Goal: Use online tool/utility: Utilize a website feature to perform a specific function

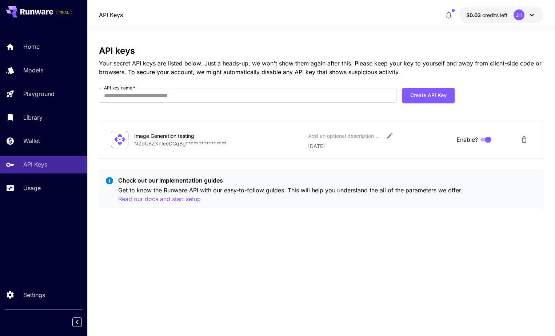
click at [531, 13] on icon at bounding box center [531, 15] width 9 height 9
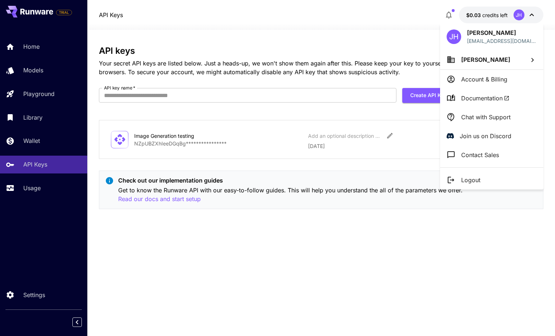
click at [395, 34] on div at bounding box center [277, 168] width 555 height 336
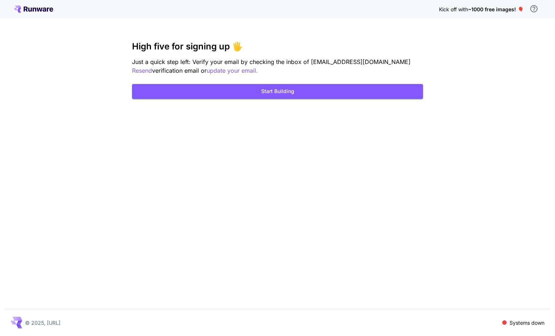
click at [37, 8] on icon at bounding box center [40, 10] width 6 height 4
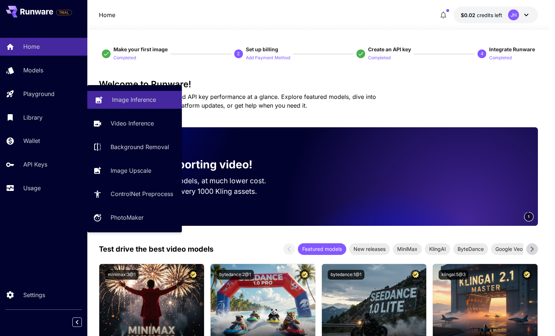
click at [145, 102] on p "Image Inference" at bounding box center [134, 99] width 44 height 9
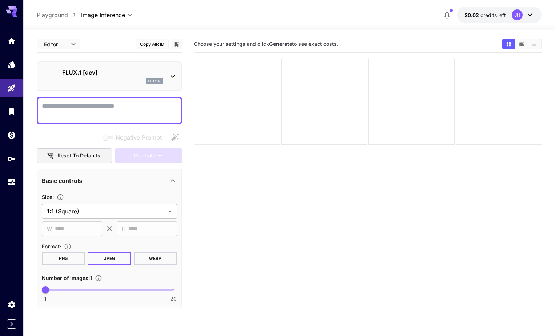
type input "**********"
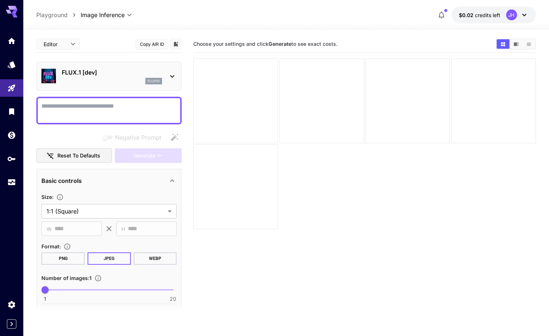
click at [65, 256] on button "PNG" at bounding box center [62, 258] width 43 height 12
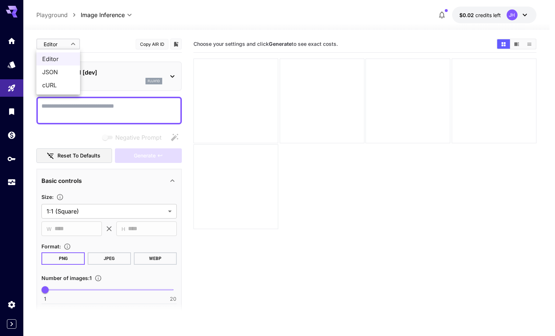
click at [73, 43] on body "**********" at bounding box center [277, 196] width 555 height 393
click at [89, 40] on div at bounding box center [277, 168] width 555 height 336
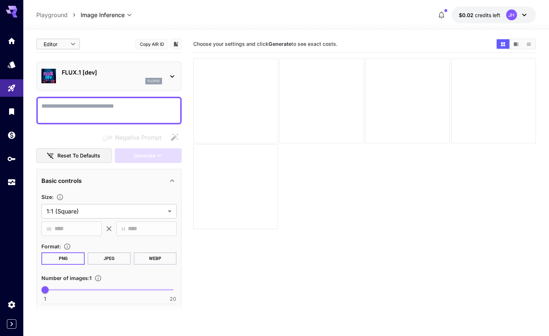
click at [75, 45] on body "**********" at bounding box center [274, 196] width 549 height 393
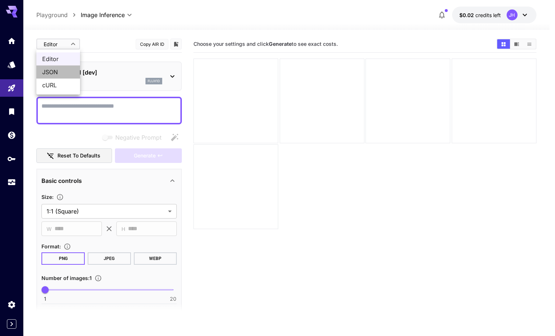
click at [68, 69] on span "JSON" at bounding box center [58, 72] width 32 height 9
type input "****"
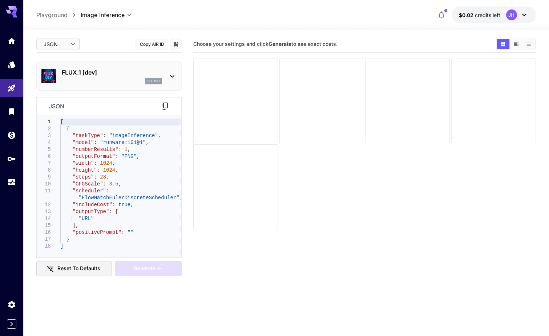
type textarea "**********"
click at [126, 148] on div "[ { "taskType" : "imageInference" , "model" : "runware:101@1" , "numberResults"…" at bounding box center [120, 186] width 121 height 135
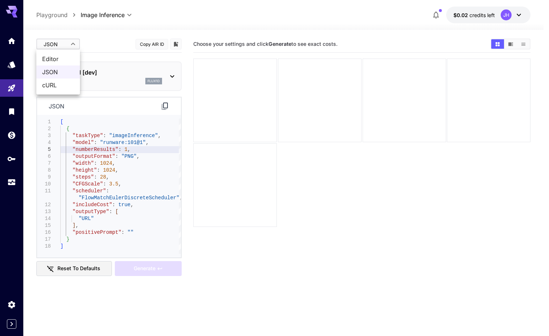
click at [72, 44] on body "**********" at bounding box center [274, 196] width 549 height 393
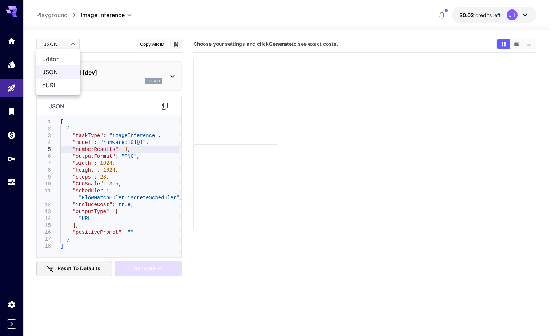
click at [62, 58] on span "Editor" at bounding box center [58, 59] width 32 height 9
type input "****"
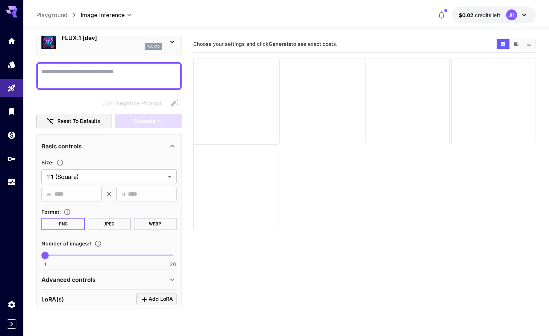
scroll to position [36, 0]
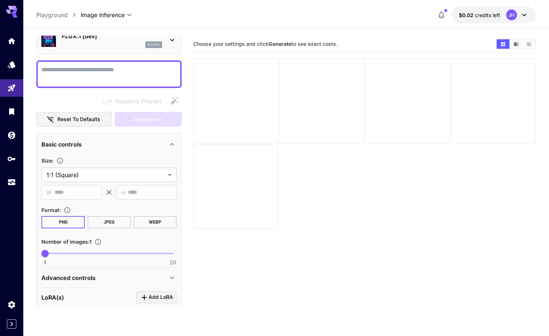
click at [97, 67] on textarea "Negative Prompt" at bounding box center [108, 73] width 135 height 17
paste textarea "**********"
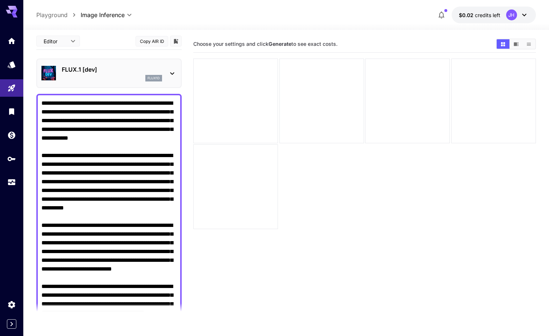
scroll to position [0, 0]
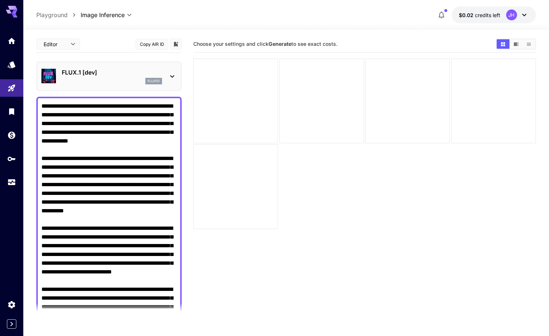
click at [93, 107] on textarea "Negative Prompt" at bounding box center [108, 224] width 135 height 244
drag, startPoint x: 100, startPoint y: 106, endPoint x: 109, endPoint y: 106, distance: 9.5
click at [109, 106] on textarea "Negative Prompt" at bounding box center [108, 220] width 135 height 236
click at [110, 105] on textarea "Negative Prompt" at bounding box center [108, 220] width 135 height 236
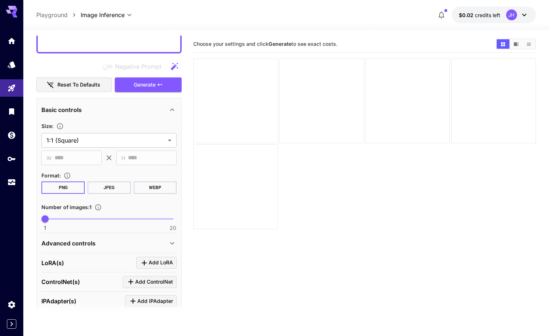
scroll to position [291, 0]
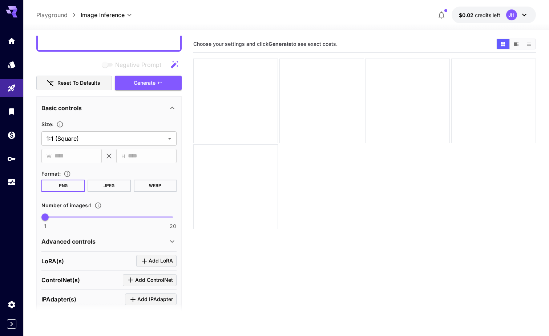
type textarea "**********"
click at [168, 242] on icon at bounding box center [172, 241] width 9 height 9
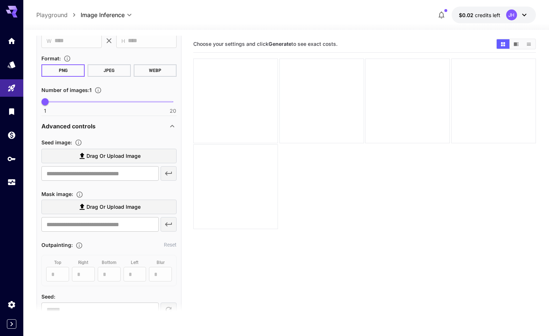
scroll to position [436, 0]
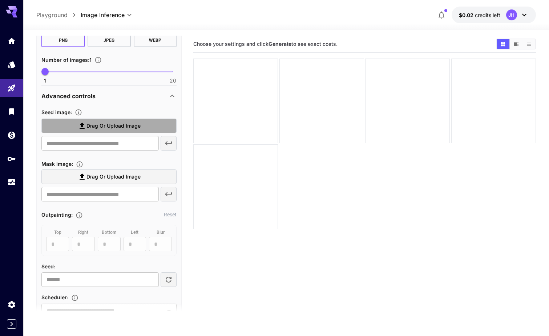
click at [116, 127] on span "Drag or upload image" at bounding box center [114, 125] width 54 height 9
click at [0, 0] on input "Drag or upload image" at bounding box center [0, 0] width 0 height 0
click at [159, 121] on label "Drag or upload image" at bounding box center [108, 126] width 135 height 15
click at [0, 0] on input "Drag or upload image" at bounding box center [0, 0] width 0 height 0
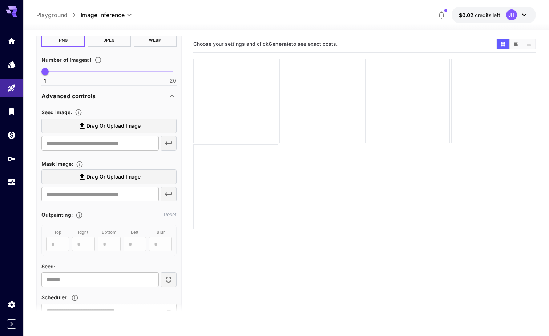
click at [124, 128] on span "Drag or upload image" at bounding box center [114, 125] width 54 height 9
click at [0, 0] on input "Drag or upload image" at bounding box center [0, 0] width 0 height 0
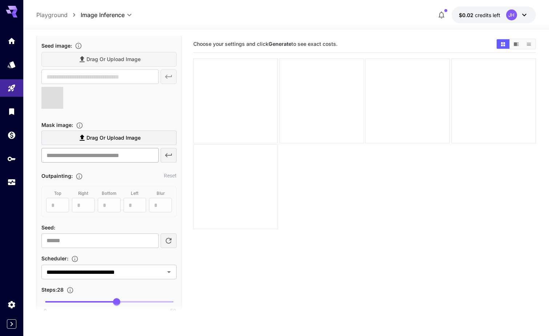
scroll to position [509, 0]
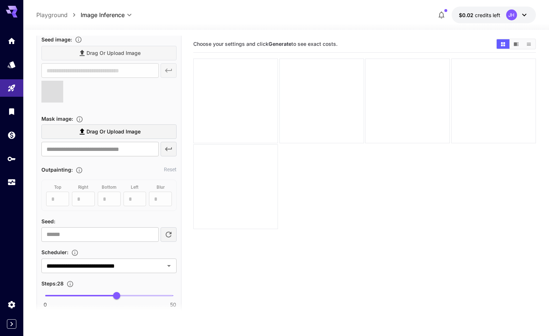
type input "**********"
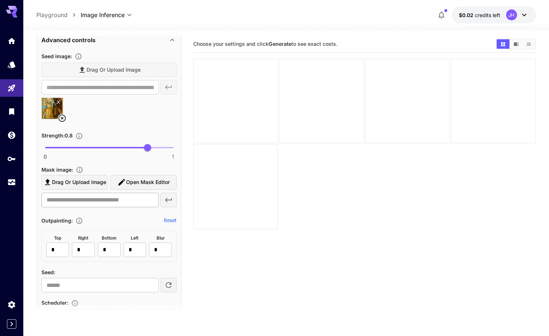
scroll to position [436, 0]
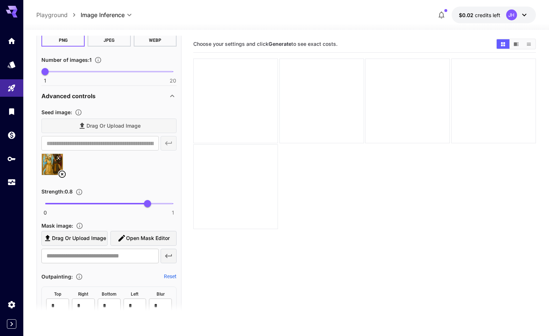
click at [48, 162] on img at bounding box center [52, 164] width 21 height 21
click at [108, 159] on div at bounding box center [108, 167] width 135 height 28
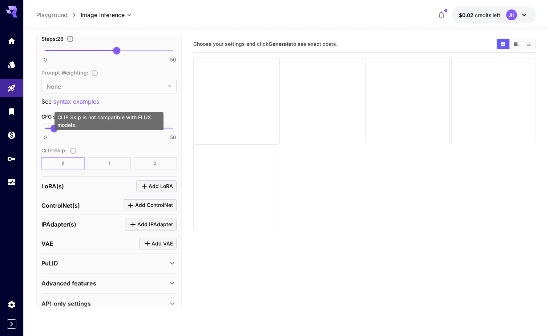
scroll to position [799, 0]
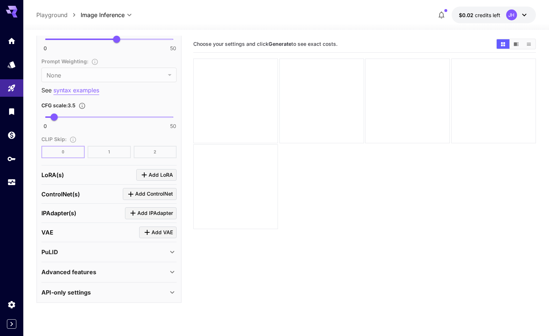
click at [163, 272] on div "Advanced features" at bounding box center [104, 272] width 127 height 9
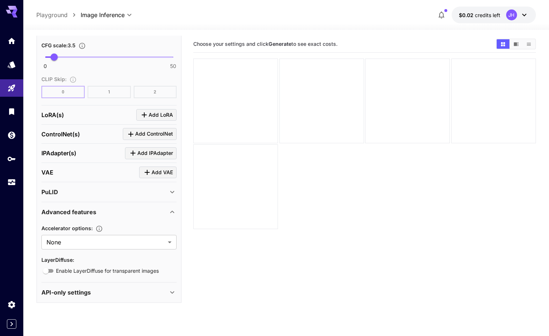
click at [157, 291] on div "API-only settings" at bounding box center [104, 292] width 127 height 9
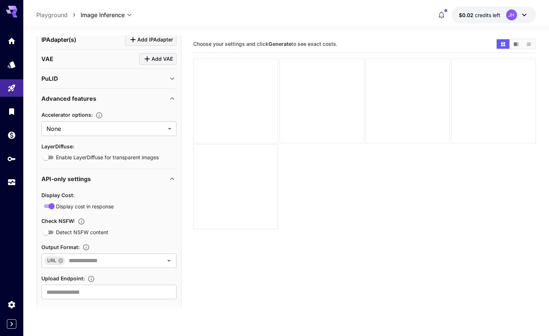
scroll to position [983, 0]
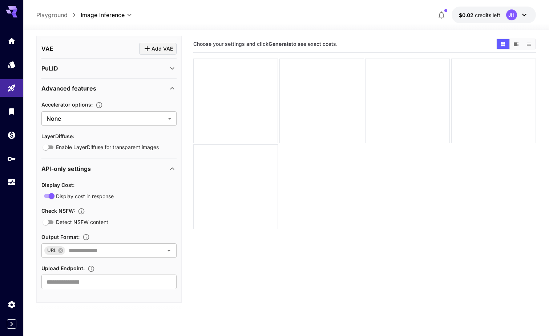
click at [158, 165] on div "API-only settings" at bounding box center [104, 168] width 127 height 9
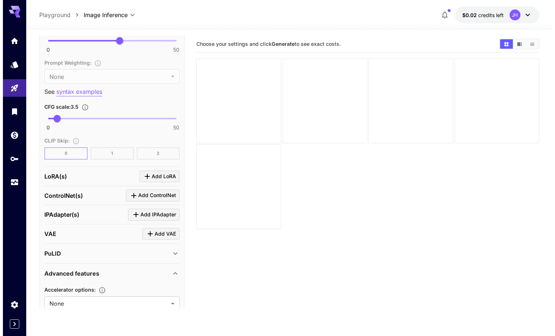
scroll to position [787, 0]
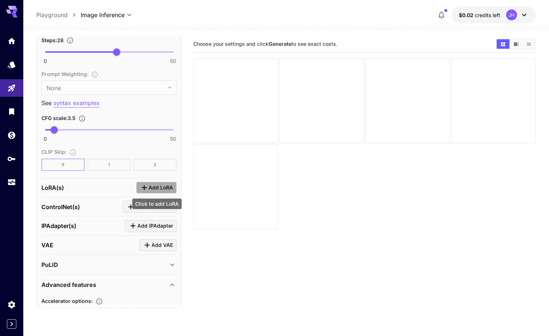
click at [154, 184] on span "Add LoRA" at bounding box center [161, 187] width 24 height 9
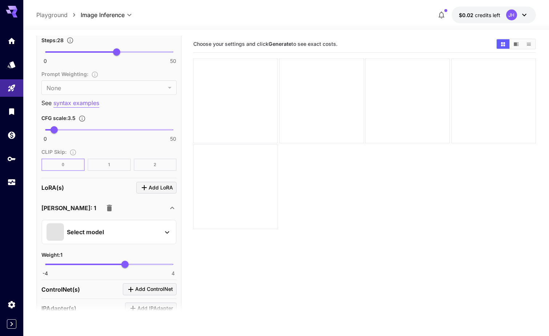
click at [121, 228] on div "Select model" at bounding box center [103, 231] width 113 height 17
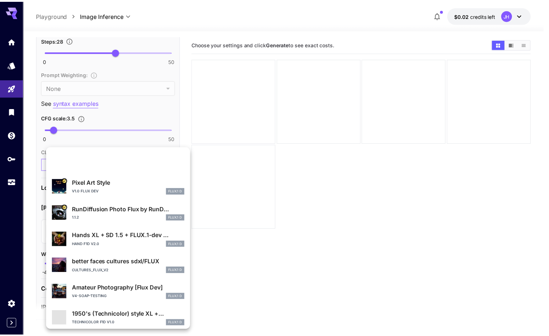
scroll to position [0, 0]
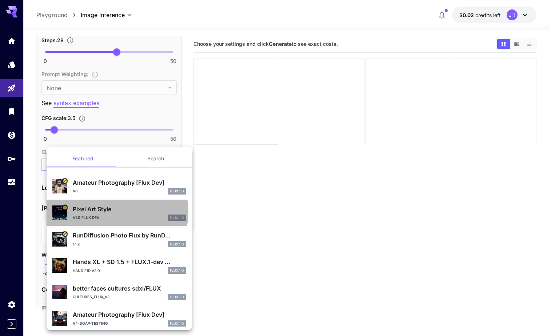
click at [115, 212] on p "Pixel Art Style" at bounding box center [129, 209] width 113 height 9
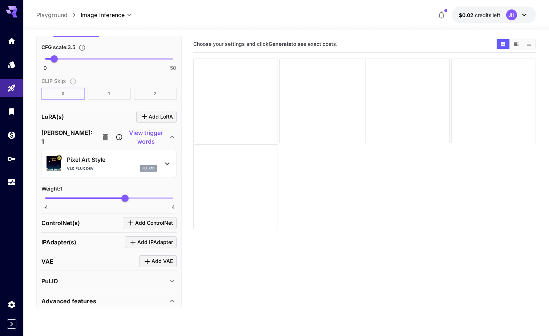
scroll to position [859, 0]
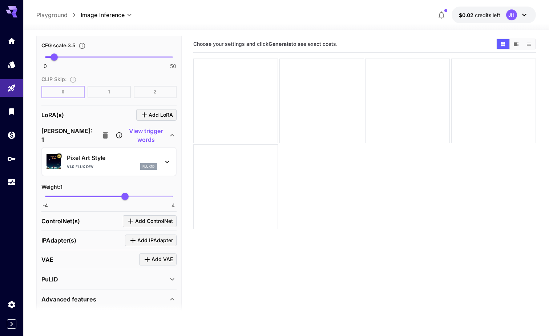
click at [124, 133] on p "View trigger words" at bounding box center [146, 135] width 44 height 17
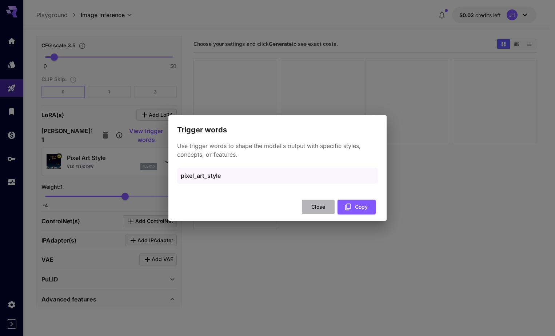
click at [316, 204] on button "Close" at bounding box center [318, 207] width 33 height 15
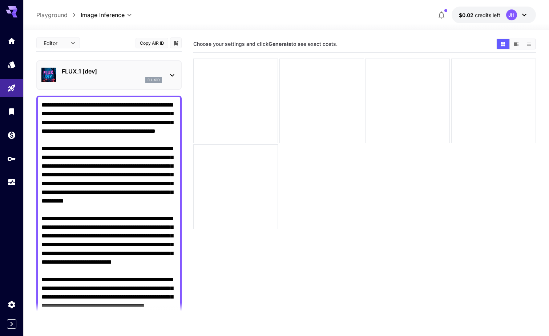
scroll to position [0, 0]
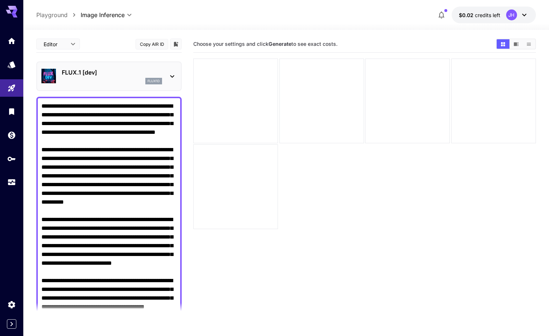
drag, startPoint x: 62, startPoint y: 105, endPoint x: 43, endPoint y: 110, distance: 19.5
click at [37, 105] on div at bounding box center [108, 220] width 145 height 246
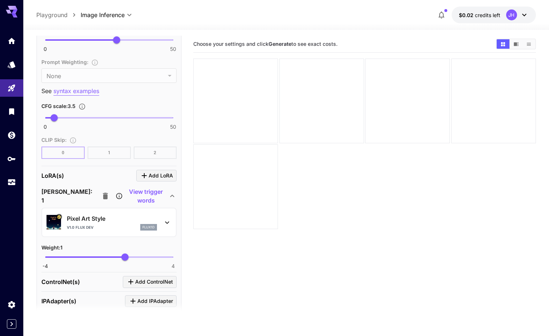
scroll to position [836, 0]
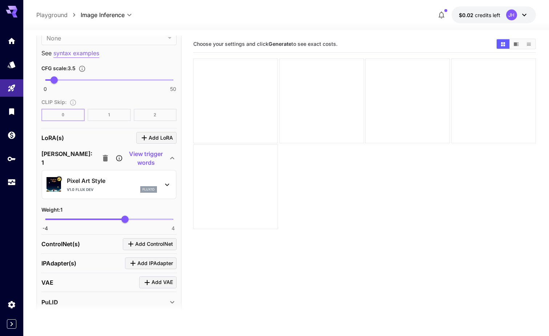
click at [124, 158] on p "View trigger words" at bounding box center [146, 157] width 44 height 17
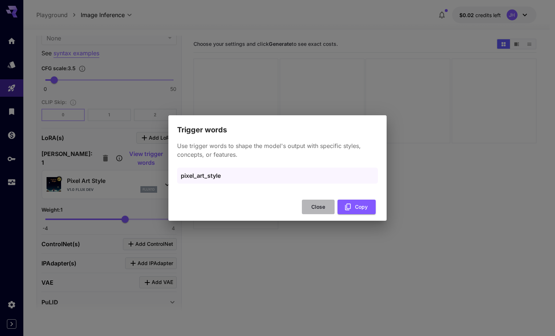
click at [329, 203] on button "Close" at bounding box center [318, 207] width 33 height 15
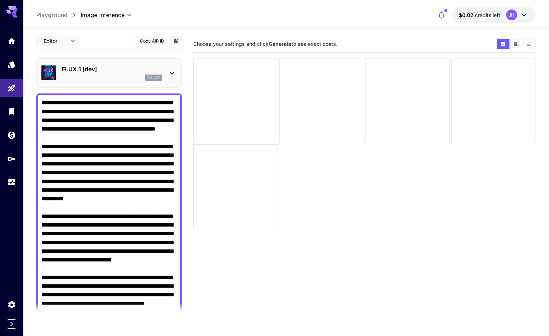
scroll to position [0, 0]
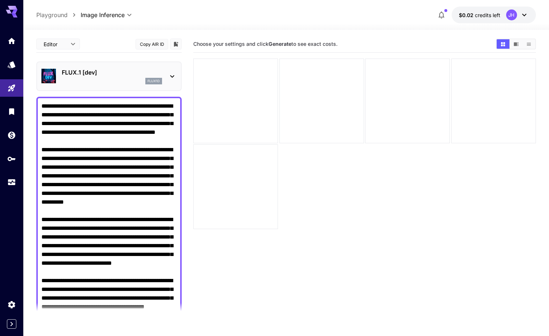
click at [61, 107] on textarea "Negative Prompt" at bounding box center [108, 220] width 135 height 236
drag, startPoint x: 64, startPoint y: 105, endPoint x: 42, endPoint y: 104, distance: 22.2
click at [42, 104] on textarea "Negative Prompt" at bounding box center [108, 220] width 135 height 236
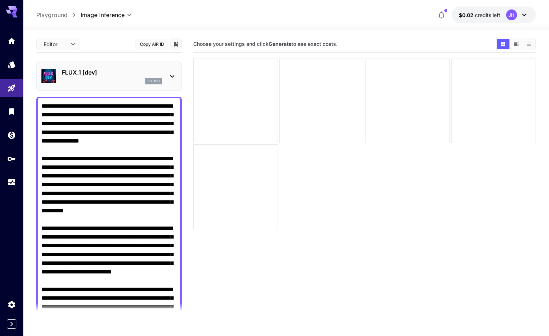
click at [119, 116] on textarea "Negative Prompt" at bounding box center [108, 224] width 135 height 244
click at [56, 148] on textarea "Negative Prompt" at bounding box center [108, 224] width 135 height 244
click at [65, 147] on textarea "Negative Prompt" at bounding box center [108, 224] width 135 height 244
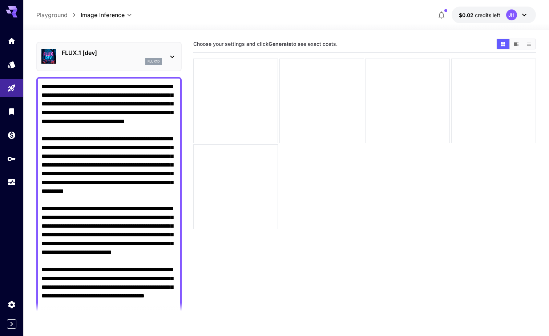
scroll to position [73, 0]
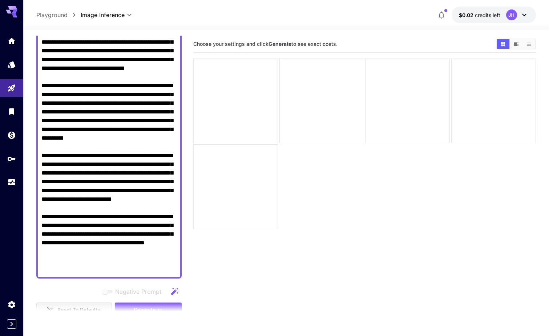
click at [128, 77] on textarea "Negative Prompt" at bounding box center [108, 151] width 135 height 244
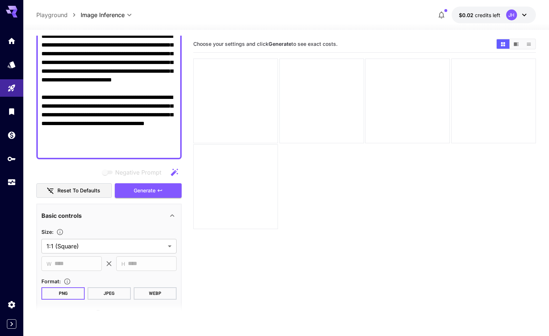
scroll to position [182, 0]
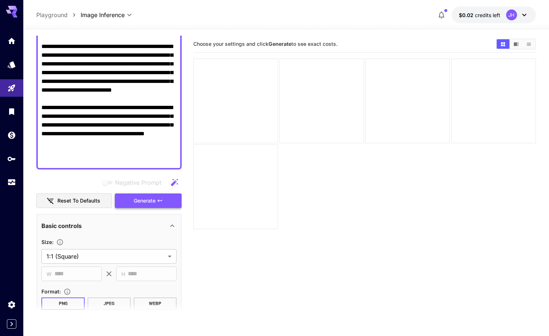
type textarea "**********"
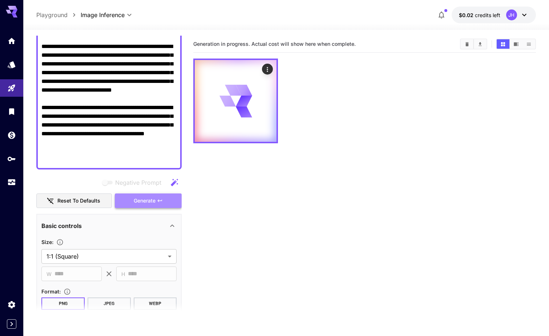
click at [149, 200] on span "Generate" at bounding box center [145, 200] width 22 height 9
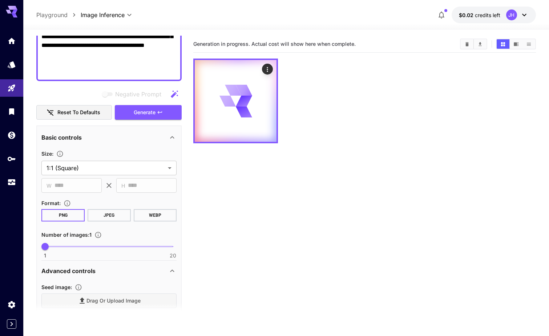
scroll to position [327, 0]
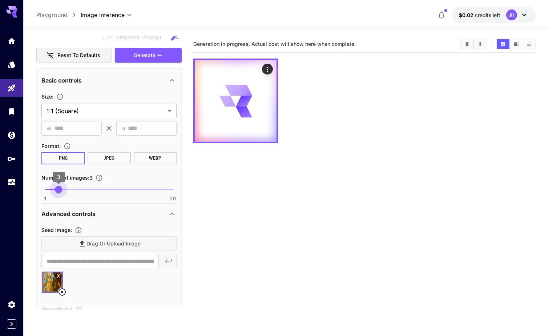
type input "*"
drag, startPoint x: 45, startPoint y: 187, endPoint x: 67, endPoint y: 190, distance: 22.1
click at [67, 190] on span "4" at bounding box center [65, 189] width 7 height 7
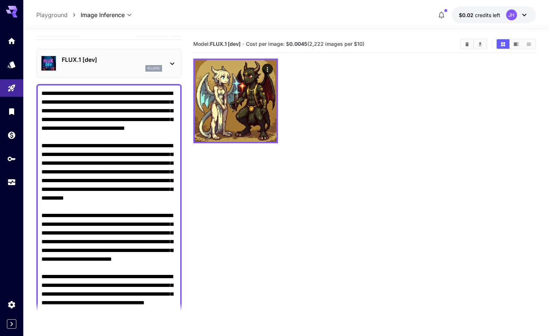
scroll to position [0, 0]
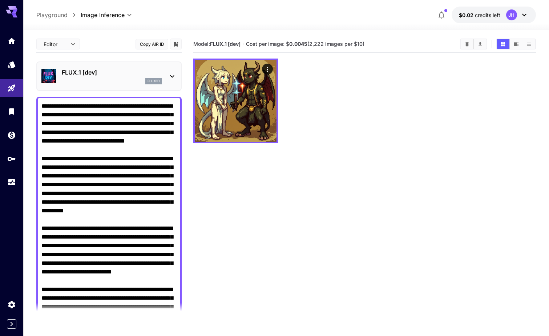
drag, startPoint x: 138, startPoint y: 106, endPoint x: 119, endPoint y: 106, distance: 18.5
click at [119, 106] on textarea "Negative Prompt" at bounding box center [108, 224] width 135 height 244
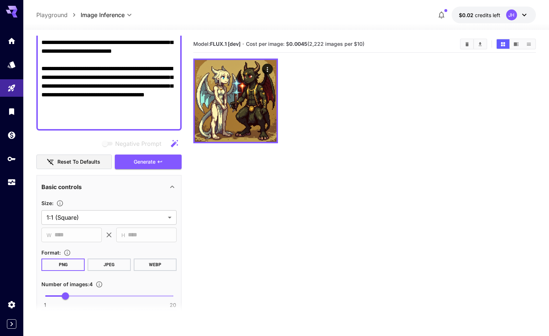
scroll to position [218, 0]
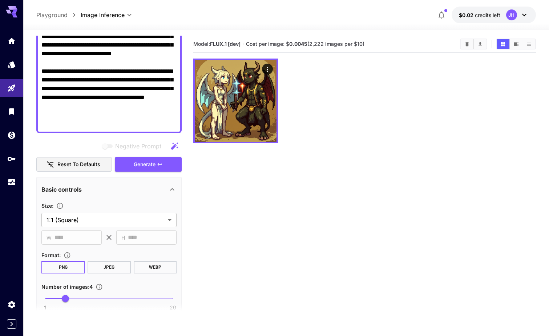
type textarea "**********"
click at [174, 145] on icon "button" at bounding box center [174, 145] width 7 height 7
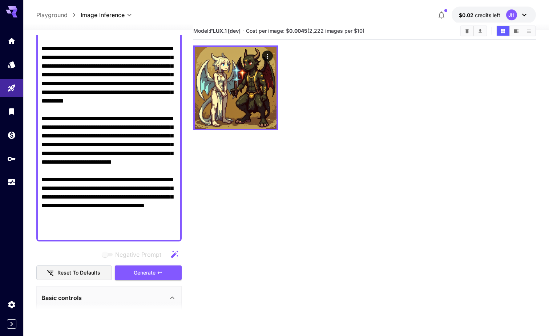
scroll to position [57, 0]
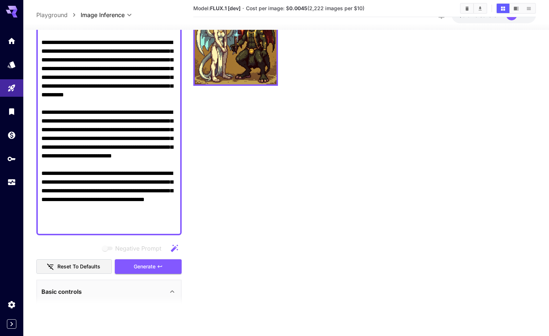
click at [169, 292] on icon at bounding box center [172, 291] width 9 height 9
click at [165, 288] on div "Basic controls" at bounding box center [104, 291] width 127 height 9
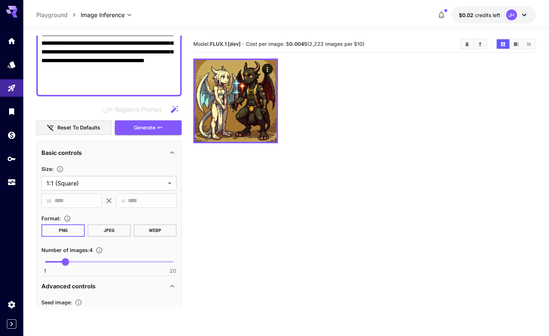
scroll to position [255, 0]
click at [155, 125] on span "Generate" at bounding box center [145, 128] width 22 height 9
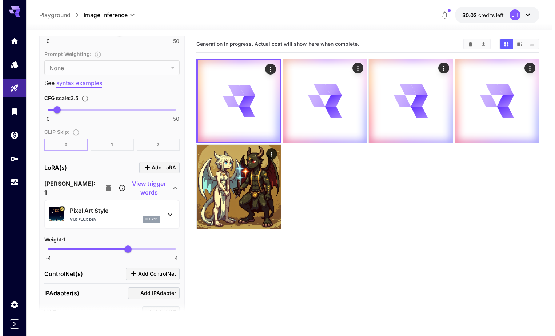
scroll to position [836, 0]
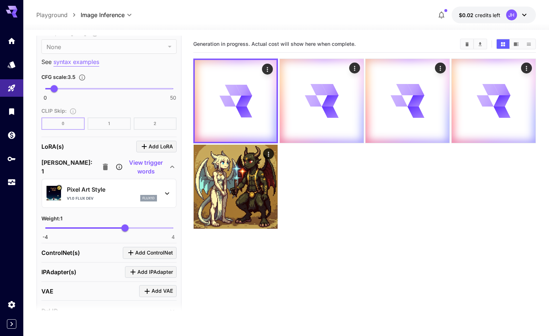
click at [127, 189] on p "Pixel Art Style" at bounding box center [112, 189] width 90 height 9
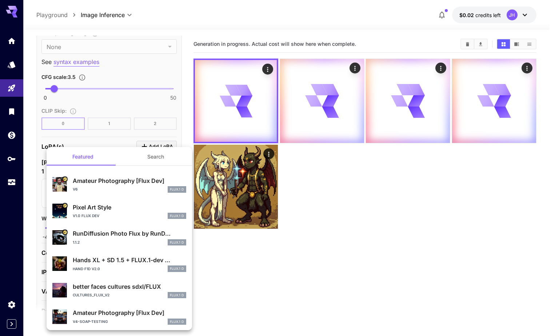
scroll to position [0, 0]
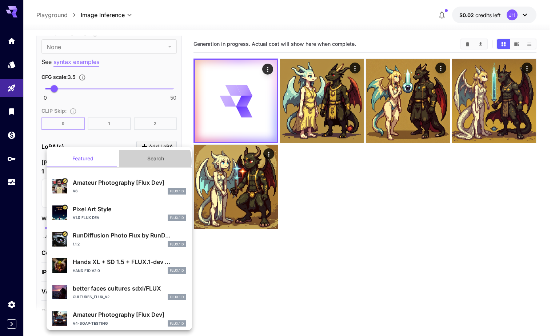
click at [151, 161] on button "Search" at bounding box center [155, 158] width 73 height 17
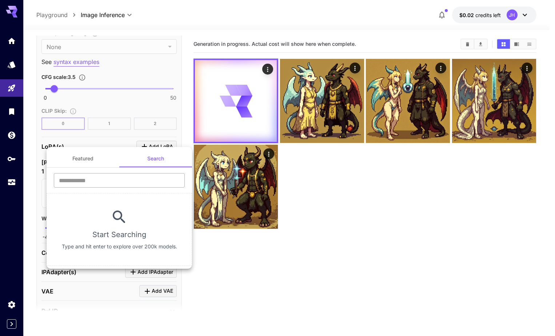
click at [119, 181] on input "text" at bounding box center [119, 180] width 131 height 15
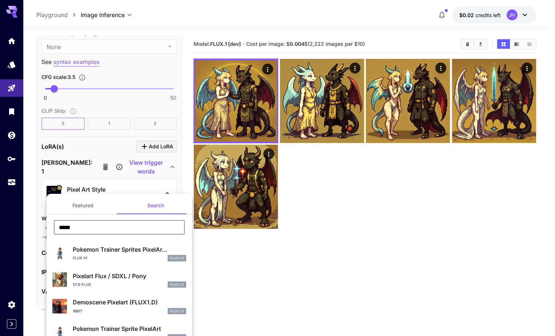
type input "*****"
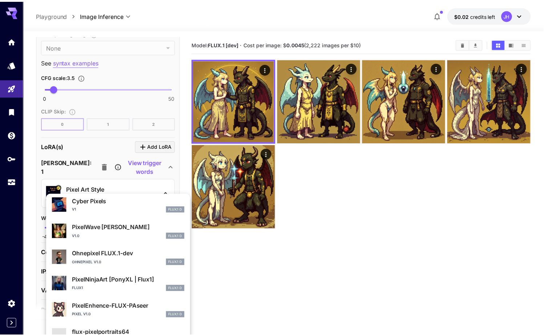
scroll to position [364, 0]
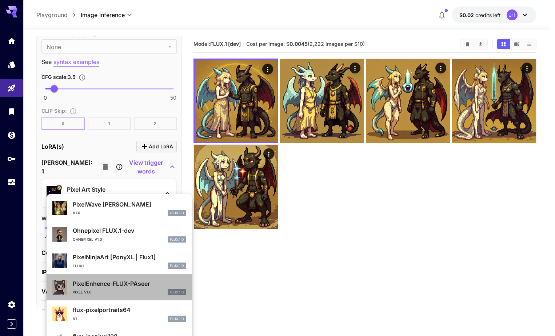
click at [143, 290] on div "Pixel v1.0 FLUX.1 D" at bounding box center [129, 292] width 113 height 7
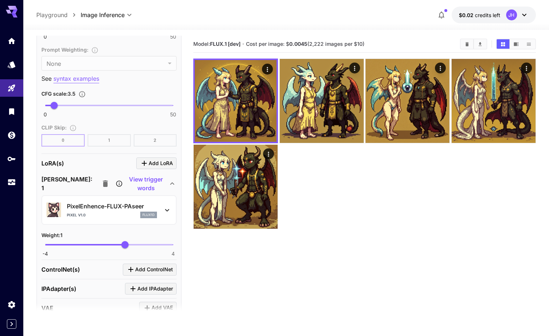
scroll to position [800, 0]
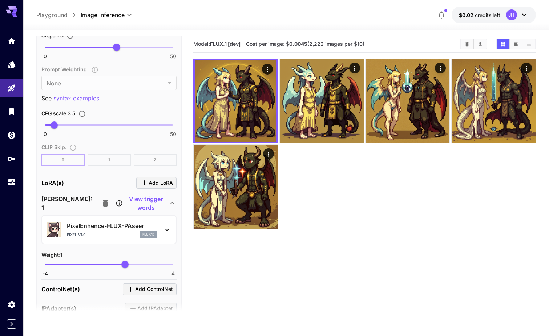
click at [124, 203] on p "View trigger words" at bounding box center [146, 203] width 44 height 17
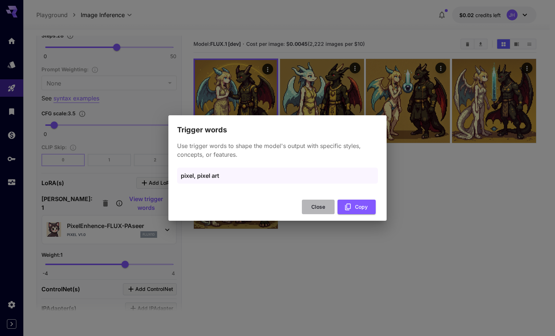
click at [315, 207] on button "Close" at bounding box center [318, 207] width 33 height 15
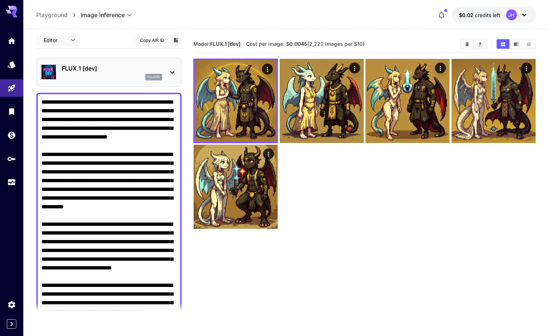
scroll to position [0, 0]
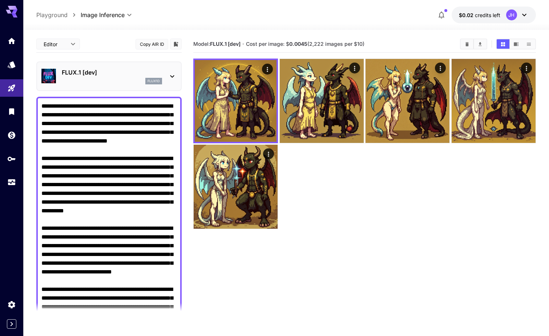
drag, startPoint x: 77, startPoint y: 106, endPoint x: 28, endPoint y: 105, distance: 49.8
click at [28, 105] on section "**********" at bounding box center [286, 212] width 526 height 364
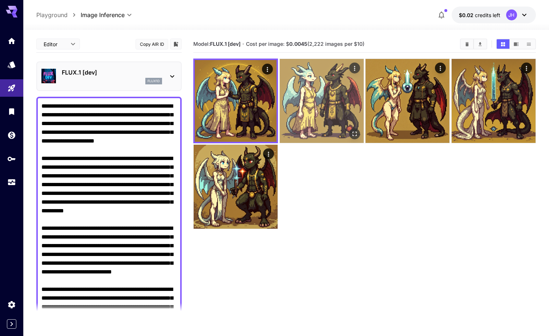
click at [318, 91] on img at bounding box center [322, 101] width 84 height 84
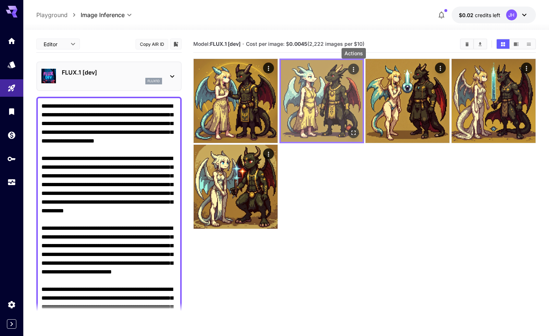
click at [348, 68] on button "Actions" at bounding box center [353, 69] width 11 height 11
click at [352, 68] on icon "Actions" at bounding box center [353, 69] width 7 height 7
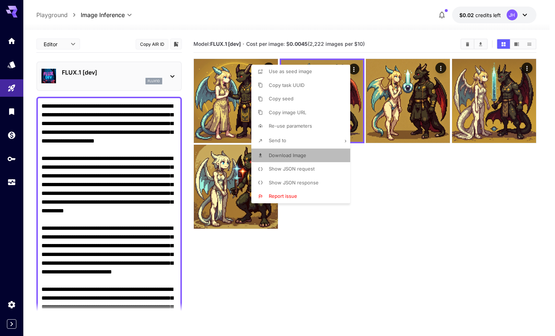
click at [295, 154] on span "Download Image" at bounding box center [287, 155] width 37 height 6
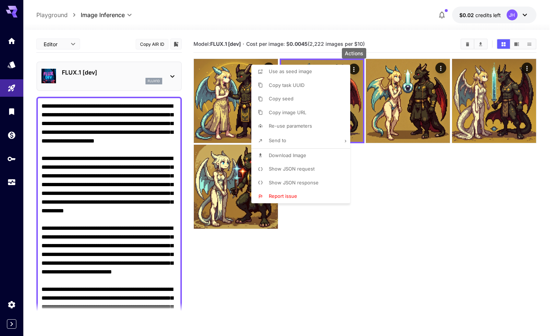
click at [109, 138] on div at bounding box center [277, 168] width 555 height 336
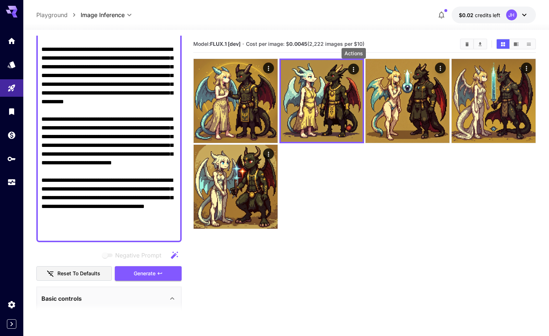
click at [101, 137] on textarea "Negative Prompt" at bounding box center [108, 115] width 135 height 244
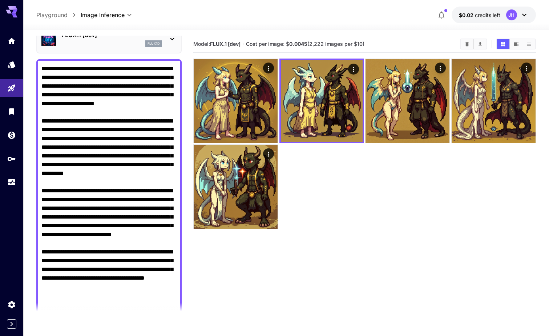
scroll to position [36, 0]
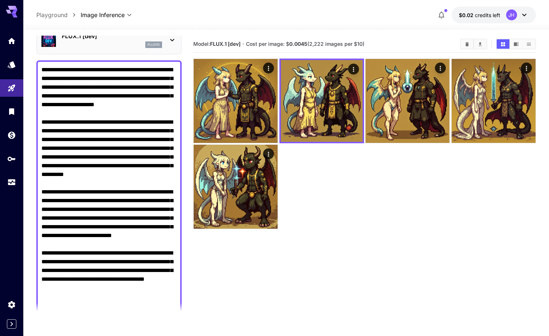
click at [80, 152] on textarea "Negative Prompt" at bounding box center [108, 187] width 135 height 244
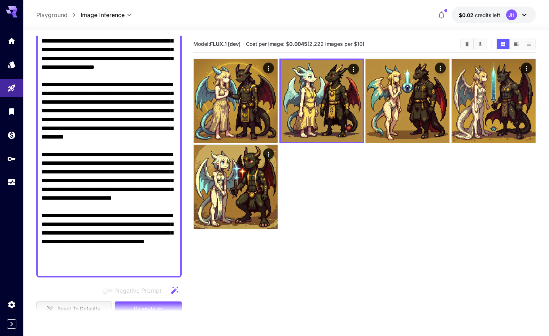
scroll to position [73, 0]
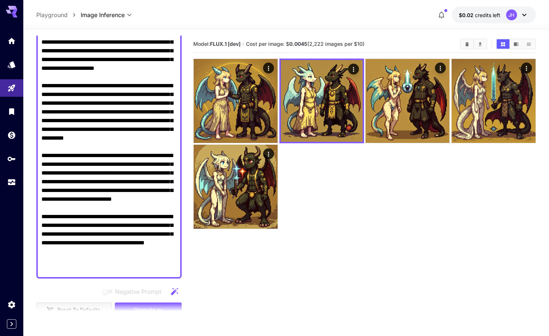
click at [93, 224] on textarea "Negative Prompt" at bounding box center [108, 151] width 135 height 244
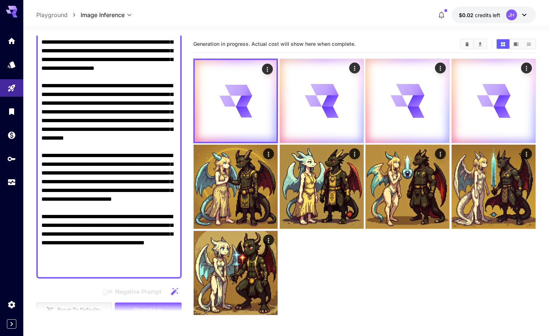
paste textarea "**********"
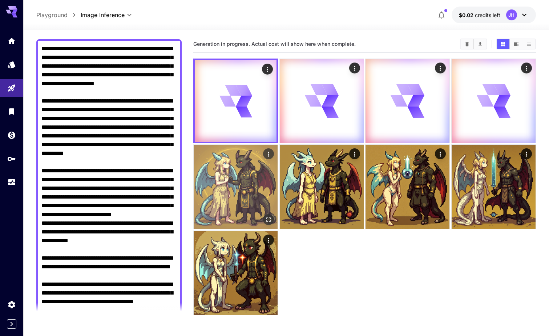
scroll to position [36, 0]
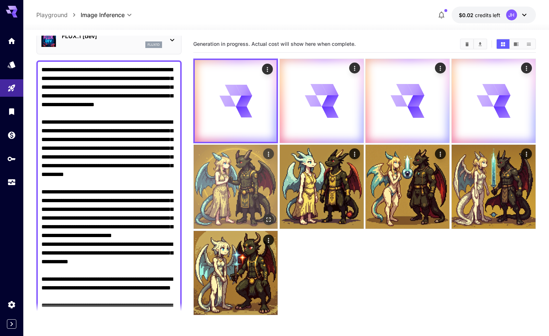
type textarea "**********"
